Goal: Task Accomplishment & Management: Manage account settings

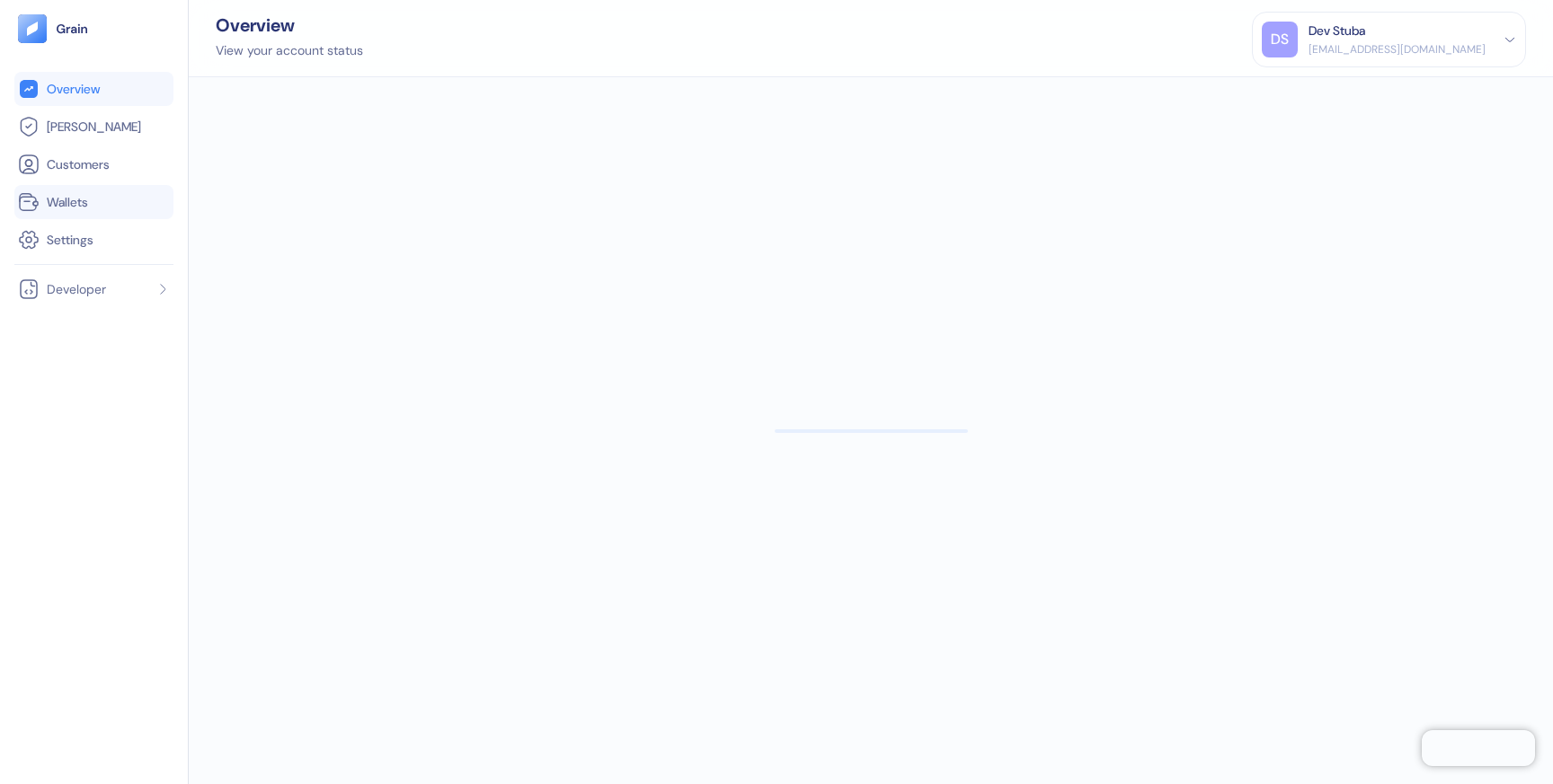
click at [113, 196] on link "Wallets" at bounding box center [93, 201] width 152 height 21
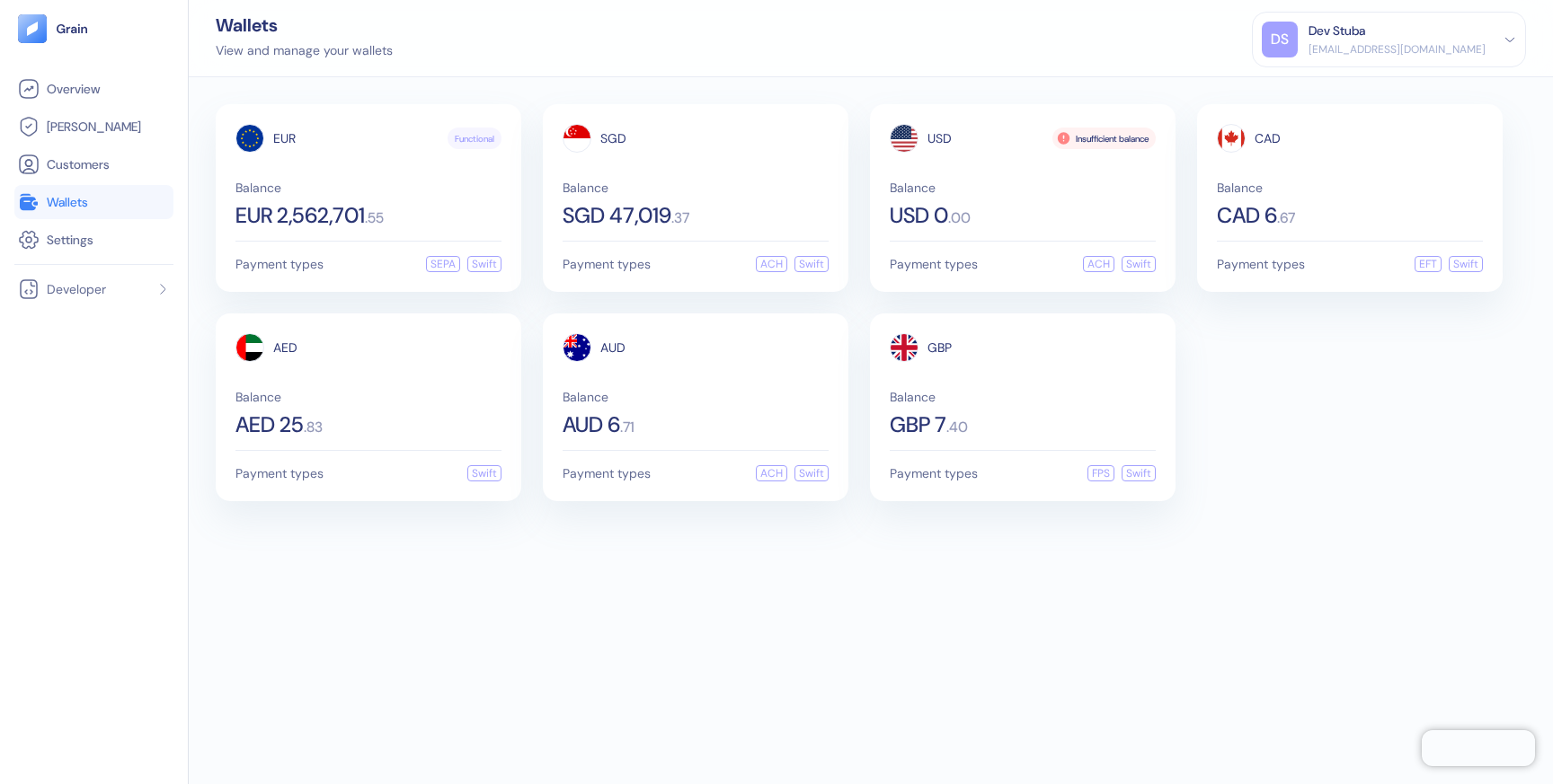
click at [1500, 21] on div "DS Dev Stuba [EMAIL_ADDRESS][DOMAIN_NAME]" at bounding box center [1389, 39] width 255 height 36
click at [1312, 87] on div "Sign Out" at bounding box center [1389, 84] width 255 height 30
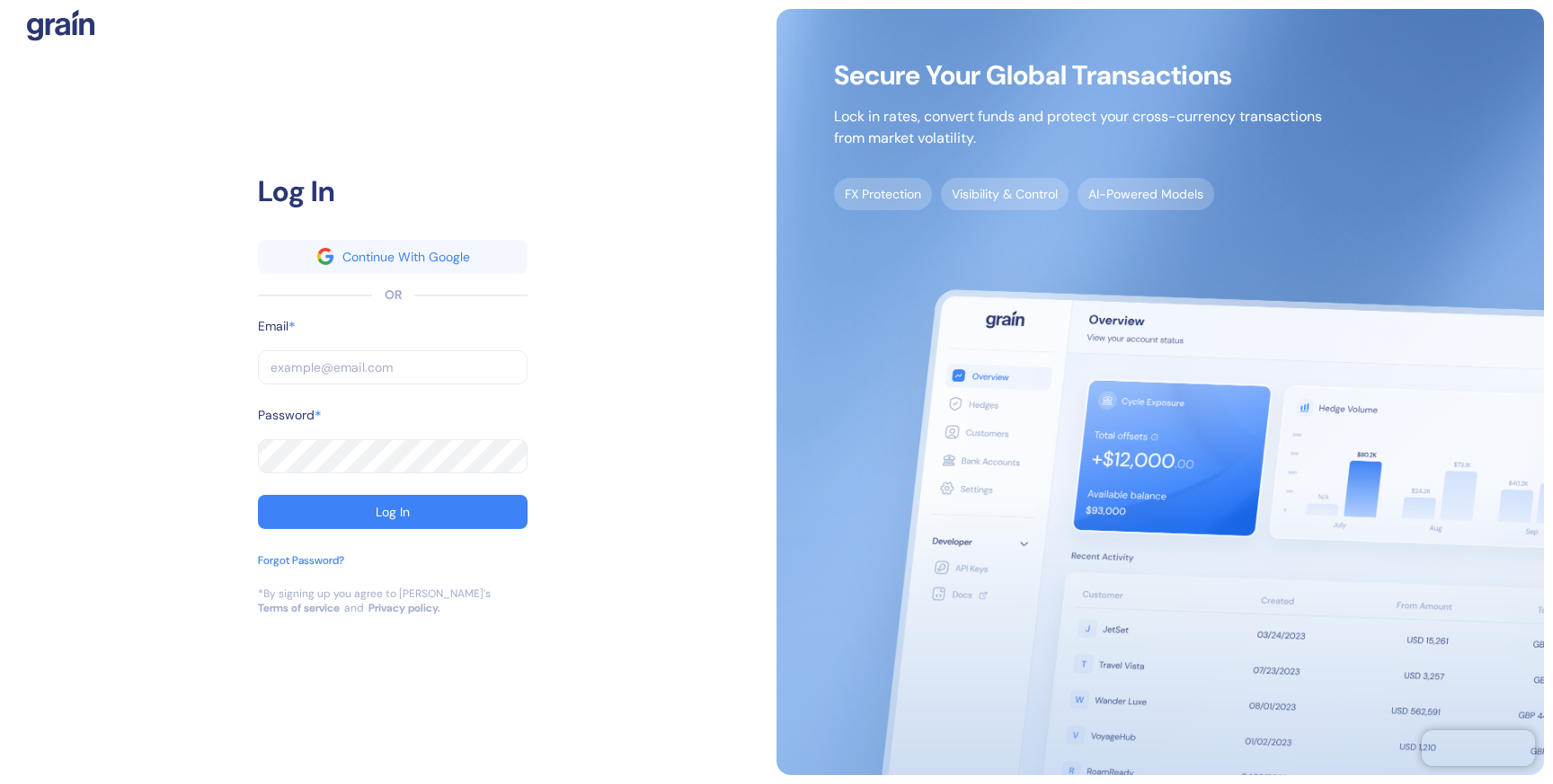
click at [322, 354] on input "text" at bounding box center [392, 367] width 269 height 34
type input "g"
type input "go"
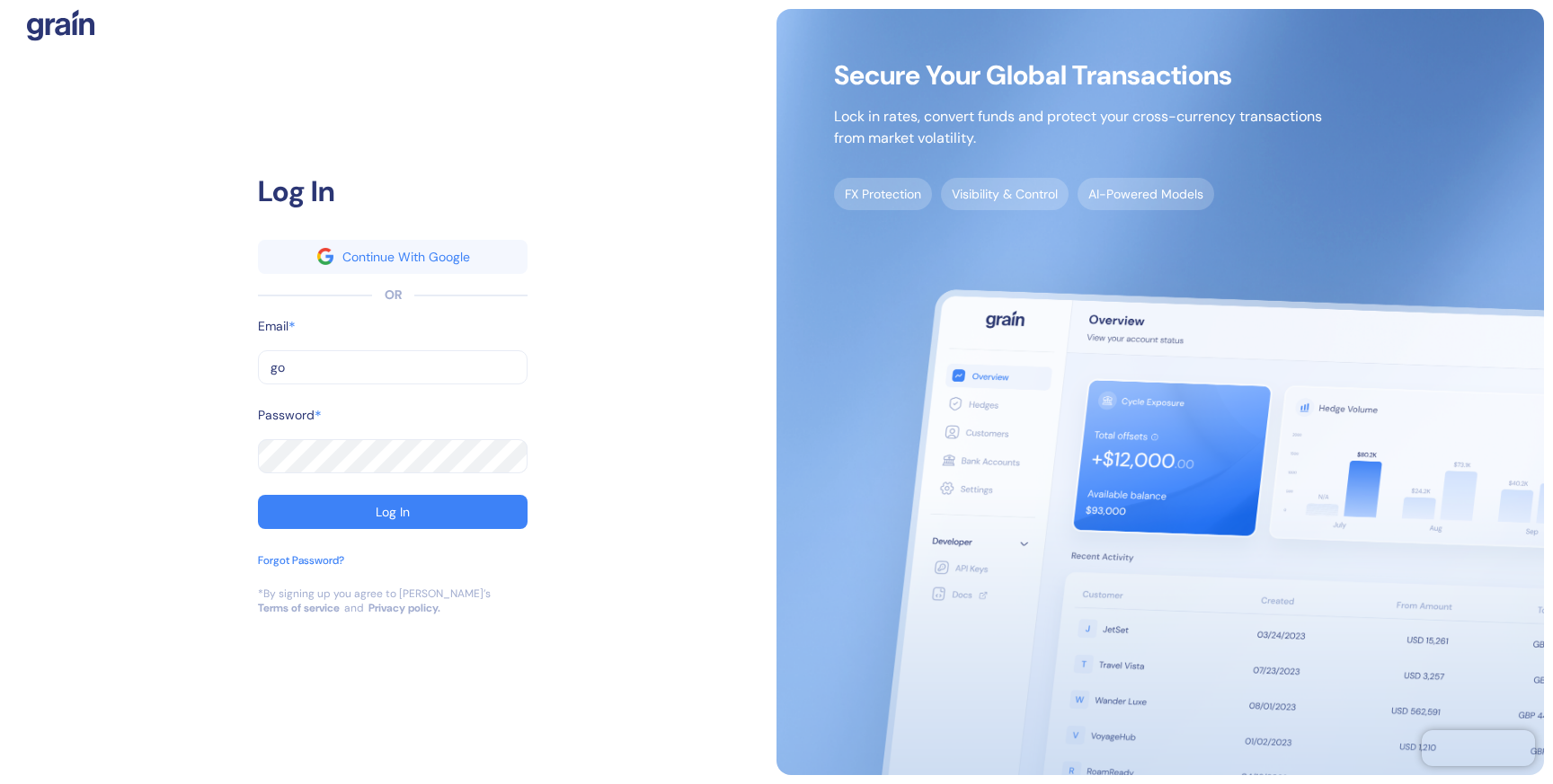
type input "gog"
type input "[EMAIL_ADDRESS][DOMAIN_NAME]"
